Goal: Check status: Check status

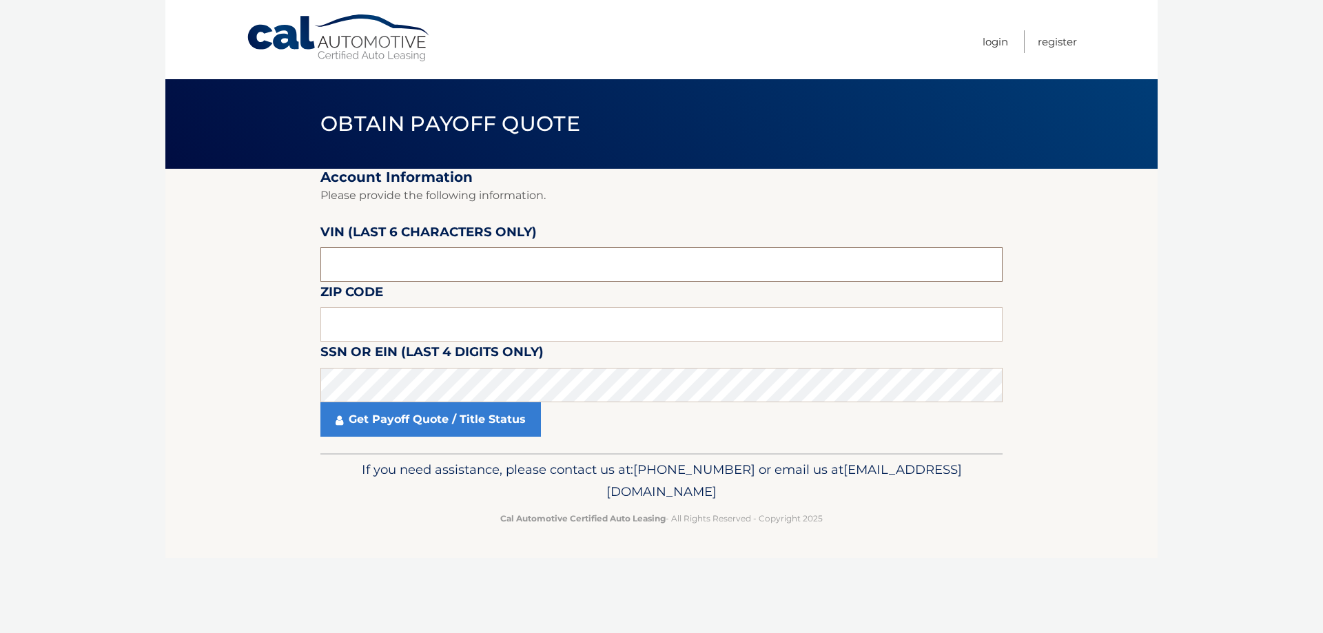
click at [475, 265] on input "text" at bounding box center [661, 264] width 682 height 34
drag, startPoint x: 469, startPoint y: 265, endPoint x: 267, endPoint y: 239, distance: 202.8
click at [254, 240] on section "Account Information Please provide the following information. VIN (last 6 chara…" at bounding box center [661, 311] width 992 height 285
click at [663, 266] on input "text" at bounding box center [661, 264] width 682 height 34
type input "231388"
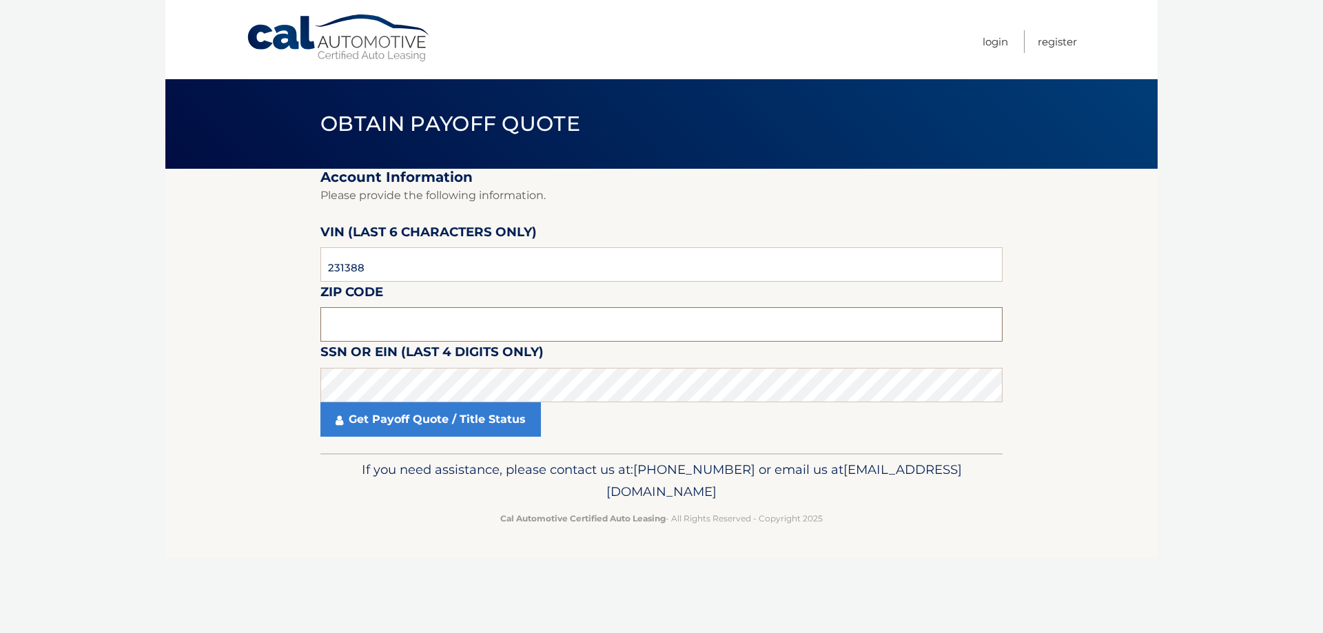
click at [639, 317] on input "text" at bounding box center [661, 324] width 682 height 34
click at [527, 326] on input "text" at bounding box center [661, 324] width 682 height 34
type input "15106"
click at [438, 429] on link "Get Payoff Quote / Title Status" at bounding box center [430, 419] width 221 height 34
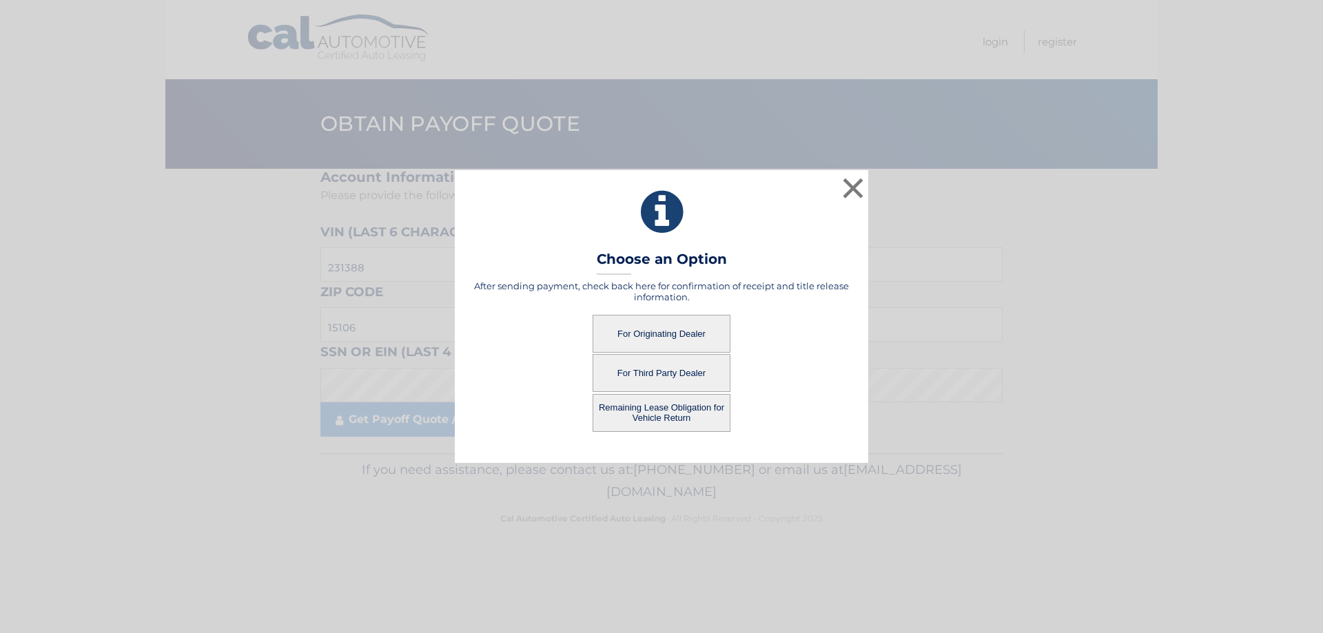
click at [642, 335] on button "For Originating Dealer" at bounding box center [662, 334] width 138 height 38
click at [643, 416] on button "Remaining Lease Obligation for Vehicle Return" at bounding box center [662, 413] width 138 height 38
click at [700, 407] on button "Remaining Lease Obligation for Vehicle Return" at bounding box center [662, 413] width 138 height 38
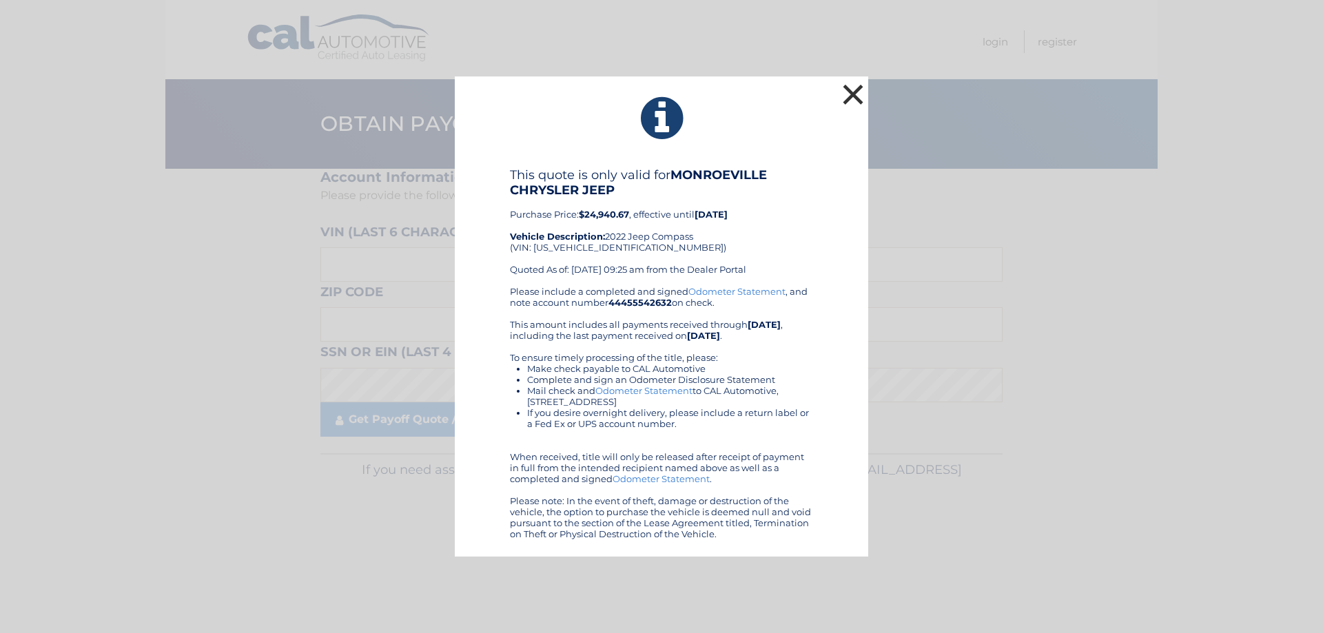
click at [849, 94] on button "×" at bounding box center [853, 95] width 28 height 28
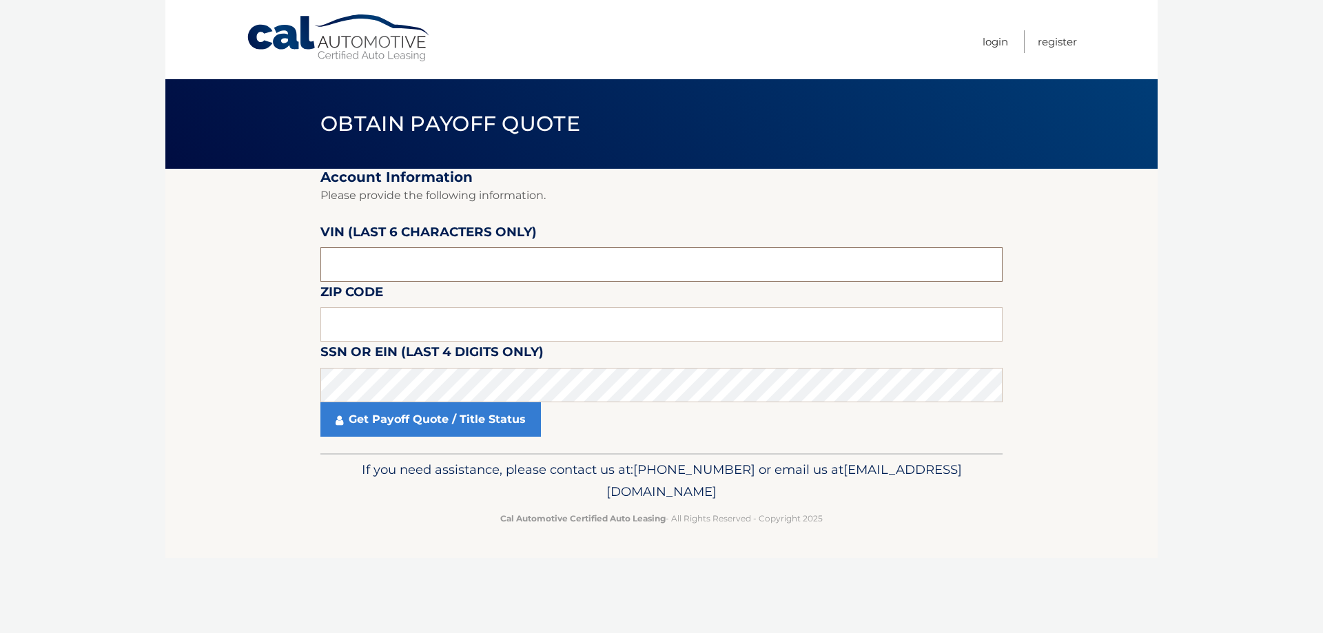
click at [525, 267] on input "text" at bounding box center [661, 264] width 682 height 34
drag, startPoint x: 525, startPoint y: 267, endPoint x: 400, endPoint y: 272, distance: 125.5
click at [400, 272] on input "text" at bounding box center [661, 264] width 682 height 34
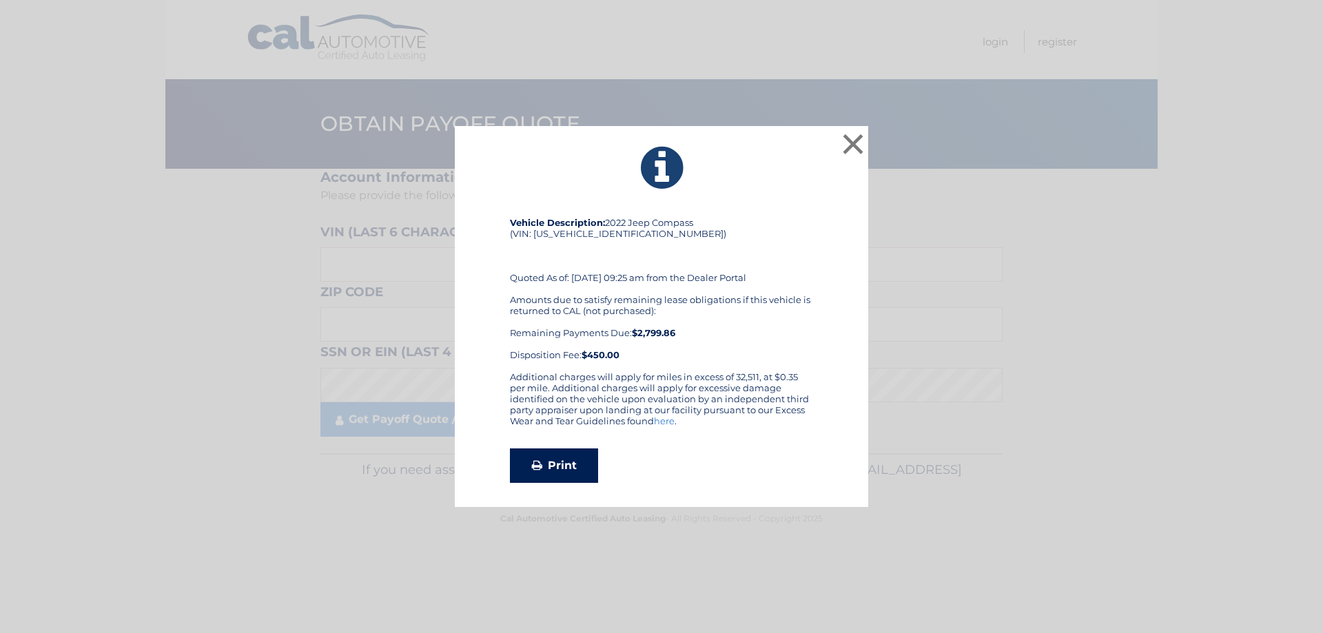
click at [561, 469] on link "Print" at bounding box center [554, 466] width 88 height 34
click at [846, 143] on button "×" at bounding box center [853, 144] width 28 height 28
click at [675, 412] on div "Additional charges will apply for miles in excess of 32,511, at $0.35 per mile.…" at bounding box center [661, 404] width 303 height 66
click at [567, 468] on link "Print" at bounding box center [554, 466] width 88 height 34
click at [848, 138] on button "×" at bounding box center [853, 144] width 28 height 28
